Goal: Information Seeking & Learning: Learn about a topic

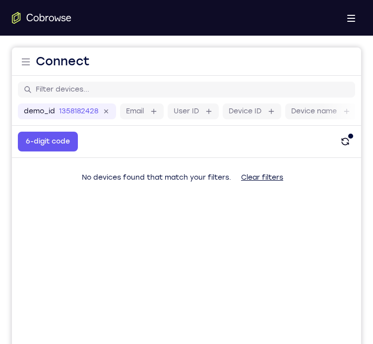
click at [203, 164] on div "No devices found that match your filters. Clear filters" at bounding box center [186, 173] width 349 height 30
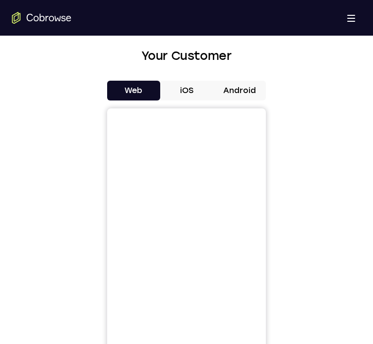
scroll to position [419, 0]
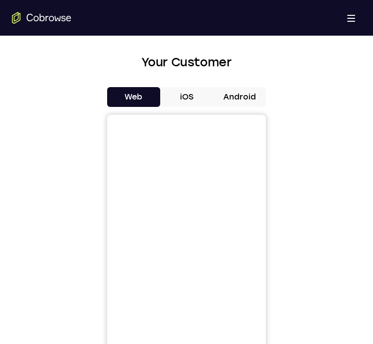
click at [245, 109] on div "Web iOS Android" at bounding box center [186, 253] width 349 height 332
click at [261, 94] on button "Android" at bounding box center [239, 97] width 53 height 20
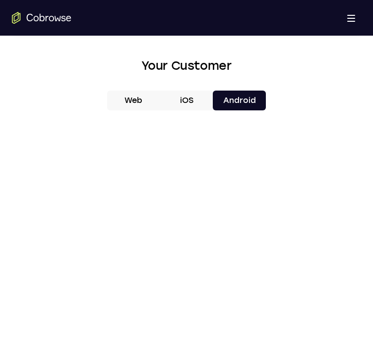
scroll to position [416, 0]
click at [187, 92] on button "iOS" at bounding box center [186, 100] width 53 height 20
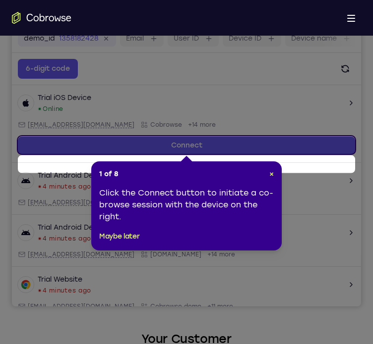
scroll to position [115, 0]
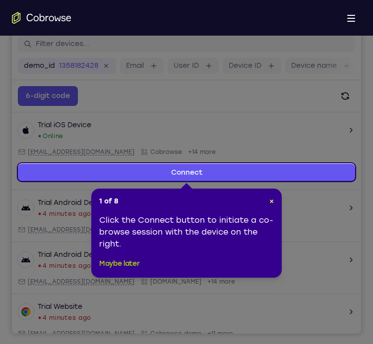
click at [125, 264] on button "Maybe later" at bounding box center [119, 264] width 40 height 12
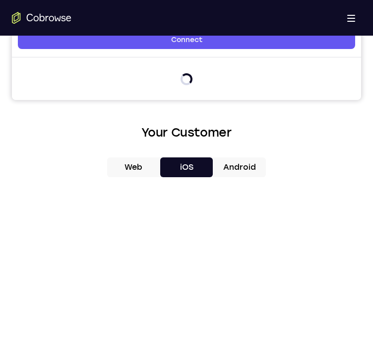
scroll to position [350, 0]
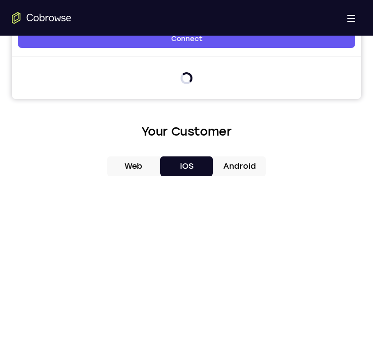
click at [244, 162] on button "Android" at bounding box center [239, 167] width 53 height 20
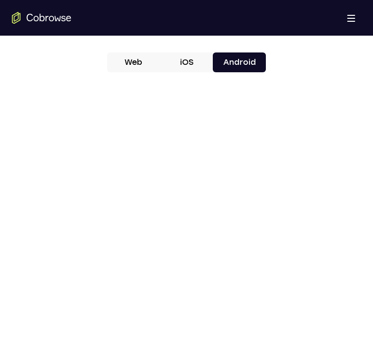
scroll to position [87, 0]
click at [194, 61] on button "iOS" at bounding box center [186, 63] width 53 height 20
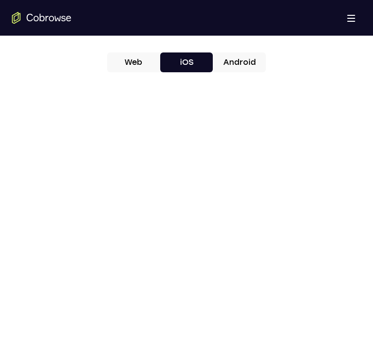
scroll to position [0, 0]
click at [246, 60] on button "Android" at bounding box center [239, 63] width 53 height 20
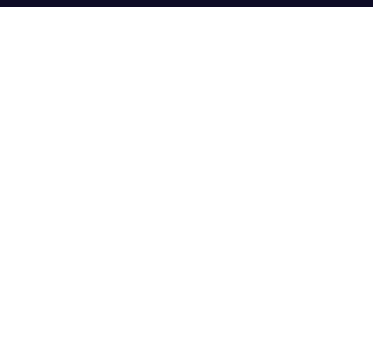
scroll to position [504, 0]
click at [71, 120] on div at bounding box center [186, 182] width 349 height 305
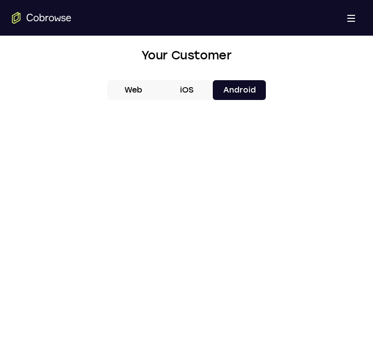
scroll to position [425, 0]
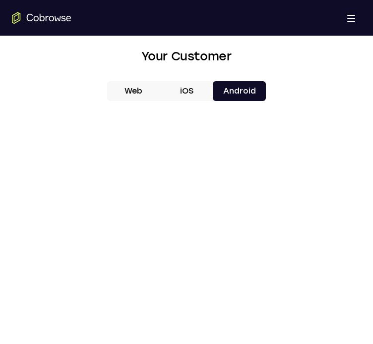
click at [199, 95] on button "iOS" at bounding box center [186, 91] width 53 height 20
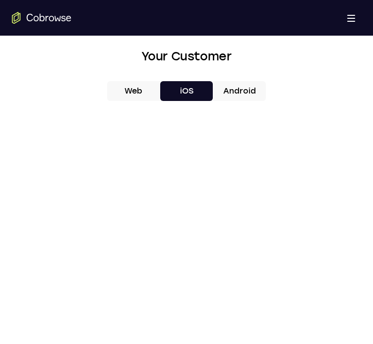
click at [251, 95] on button "Android" at bounding box center [239, 91] width 53 height 20
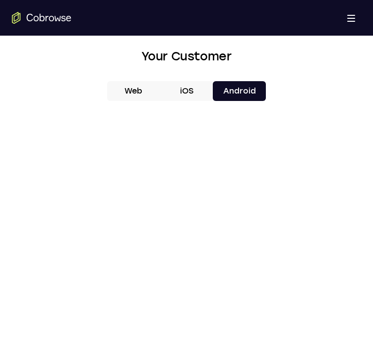
click at [180, 85] on button "iOS" at bounding box center [186, 91] width 53 height 20
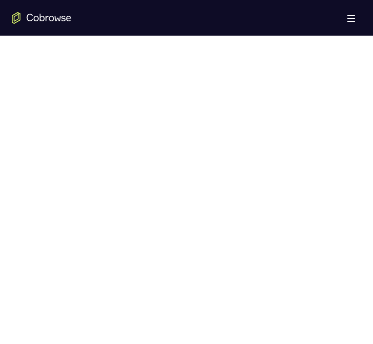
scroll to position [458, 0]
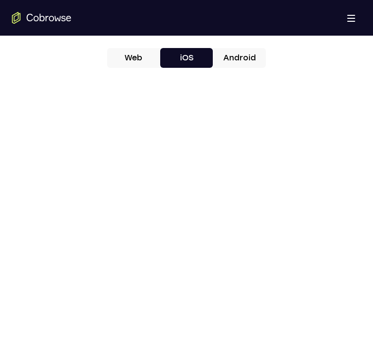
click at [243, 63] on button "Android" at bounding box center [239, 58] width 53 height 20
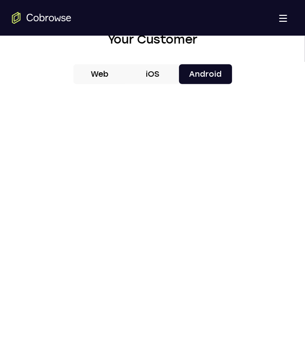
scroll to position [434, 0]
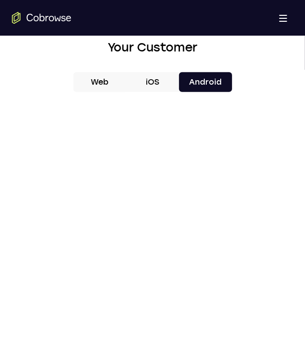
click at [163, 85] on button "iOS" at bounding box center [152, 82] width 53 height 20
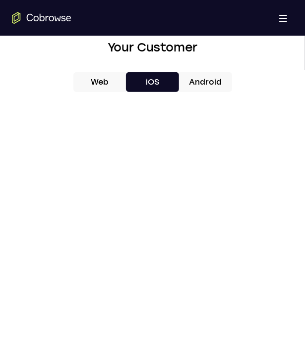
click at [202, 80] on button "Android" at bounding box center [205, 82] width 53 height 20
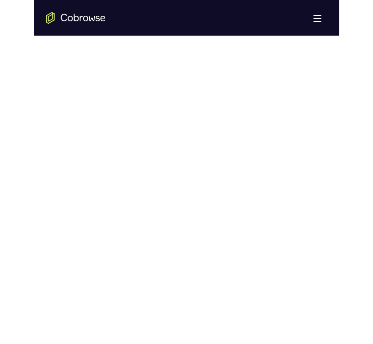
scroll to position [530, 0]
